Goal: Transaction & Acquisition: Book appointment/travel/reservation

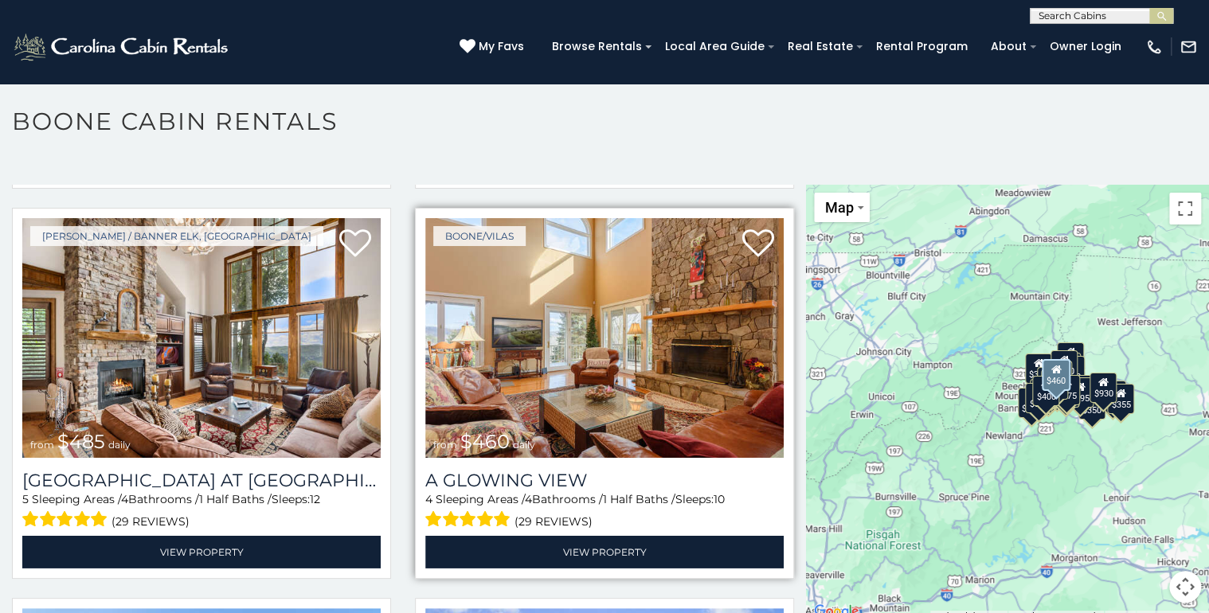
scroll to position [2357, 0]
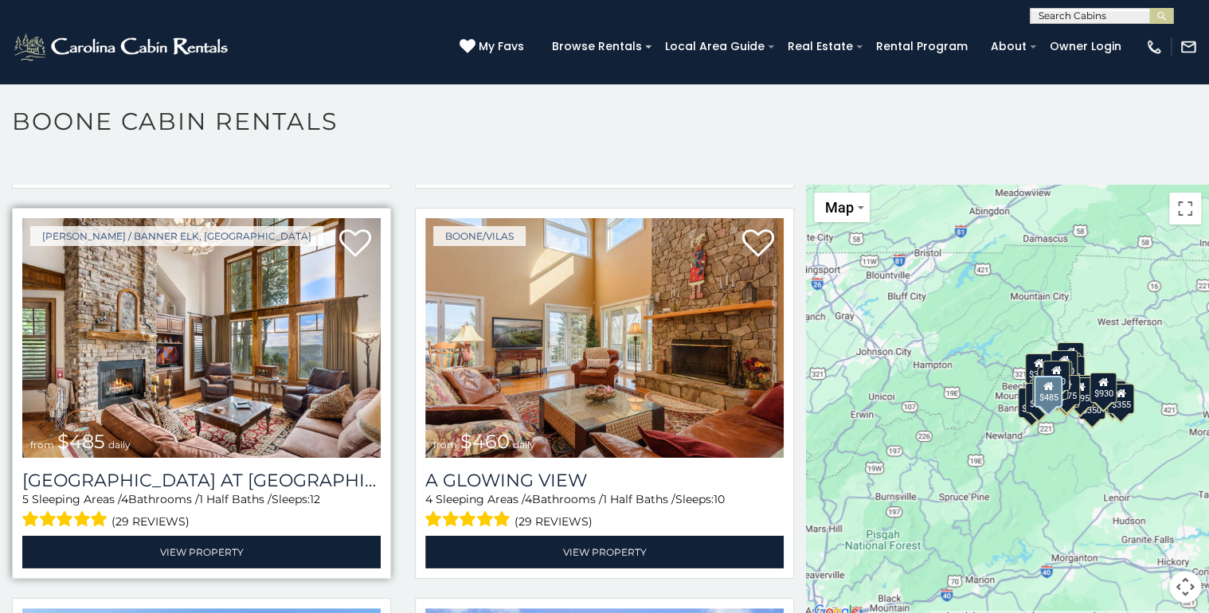
click at [185, 312] on img at bounding box center [201, 338] width 358 height 240
click at [205, 323] on img at bounding box center [201, 338] width 358 height 240
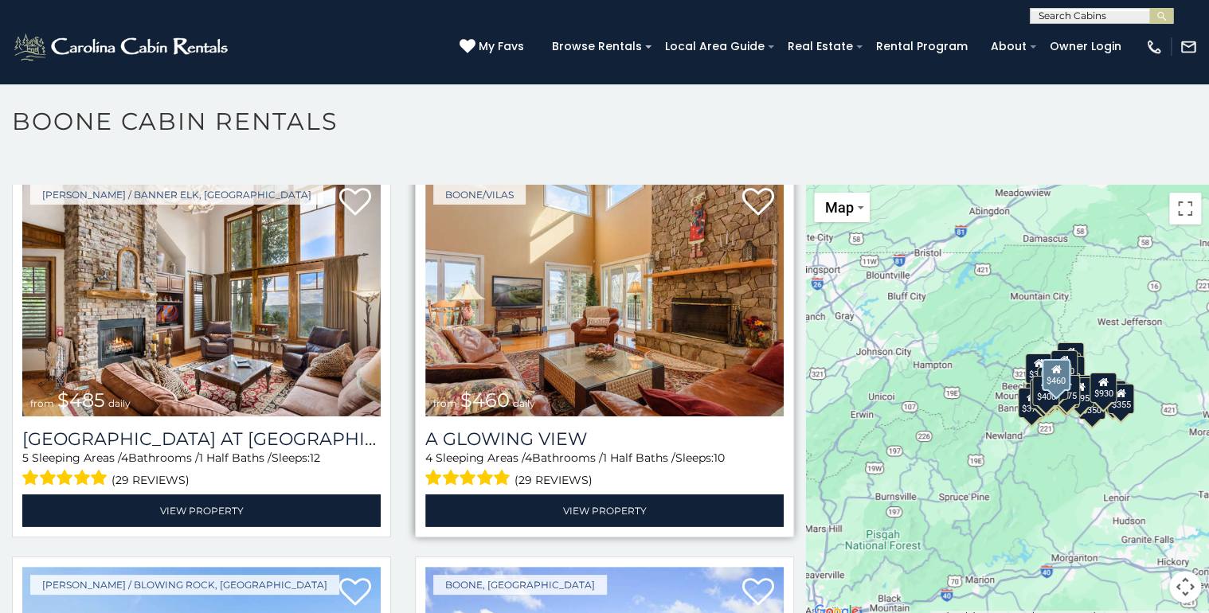
scroll to position [2421, 0]
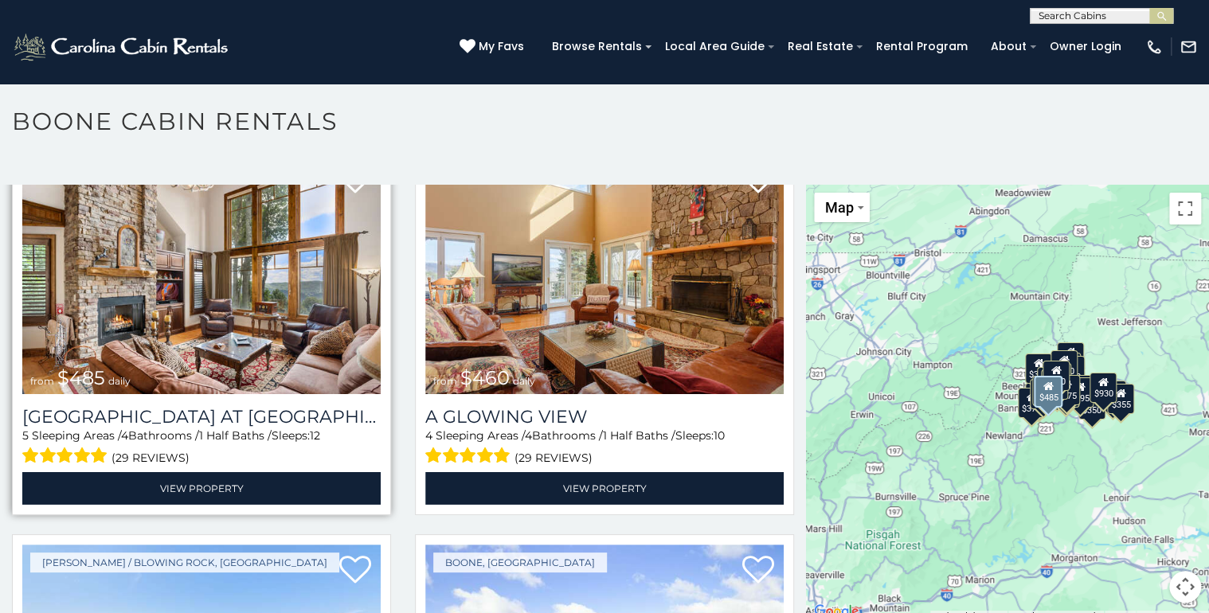
click at [141, 299] on img at bounding box center [201, 274] width 358 height 240
